Goal: Check status: Check status

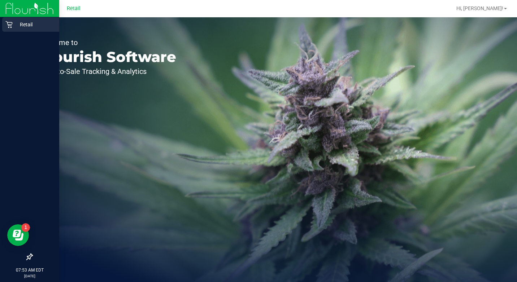
click at [3, 24] on div "Retail" at bounding box center [30, 24] width 57 height 14
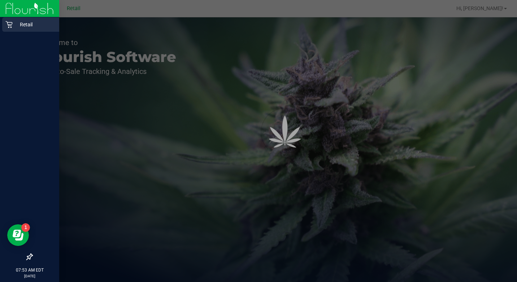
click at [5, 23] on div "Retail" at bounding box center [30, 24] width 57 height 14
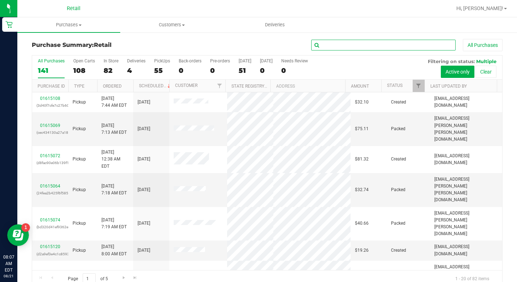
click at [340, 46] on input "text" at bounding box center [383, 45] width 144 height 11
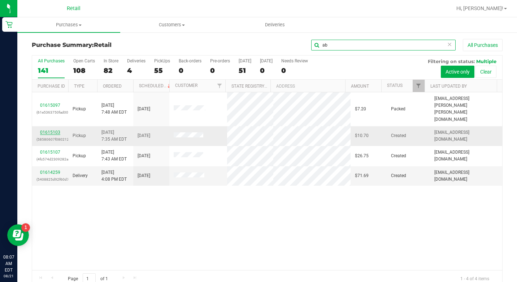
type input "ab"
click at [55, 130] on link "01615103" at bounding box center [50, 132] width 20 height 5
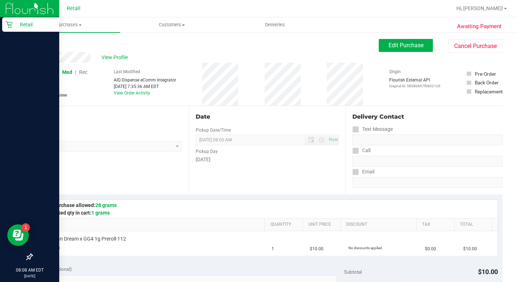
click at [14, 22] on p "Retail" at bounding box center [34, 24] width 43 height 9
